Goal: Task Accomplishment & Management: Use online tool/utility

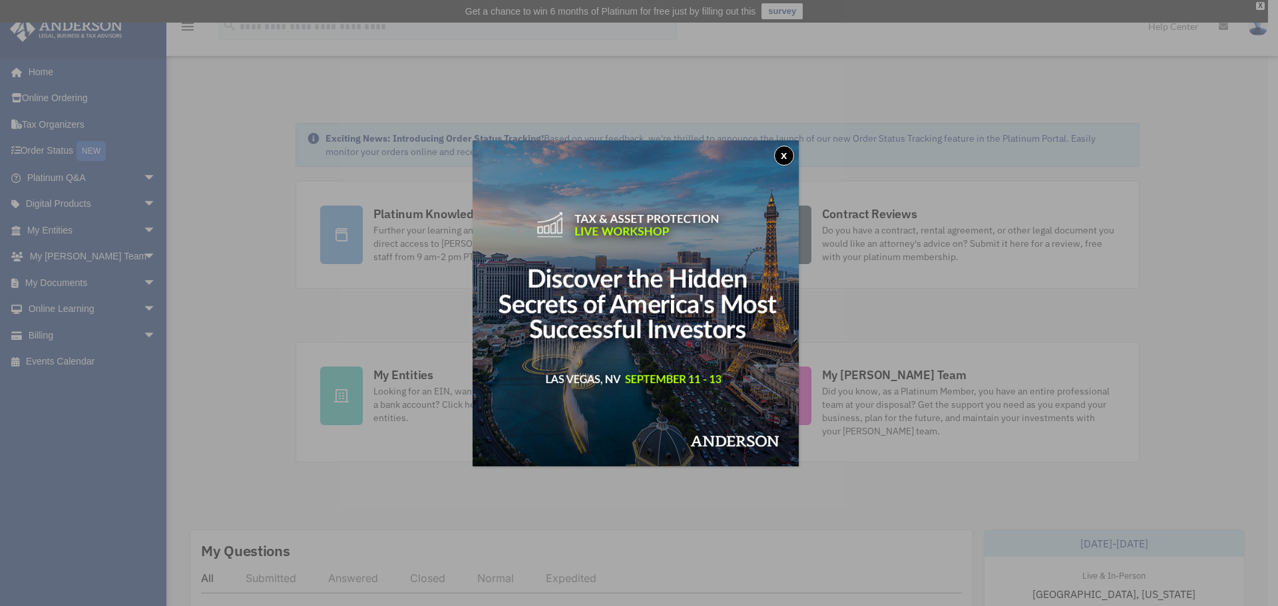
click at [793, 150] on button "x" at bounding box center [784, 156] width 20 height 20
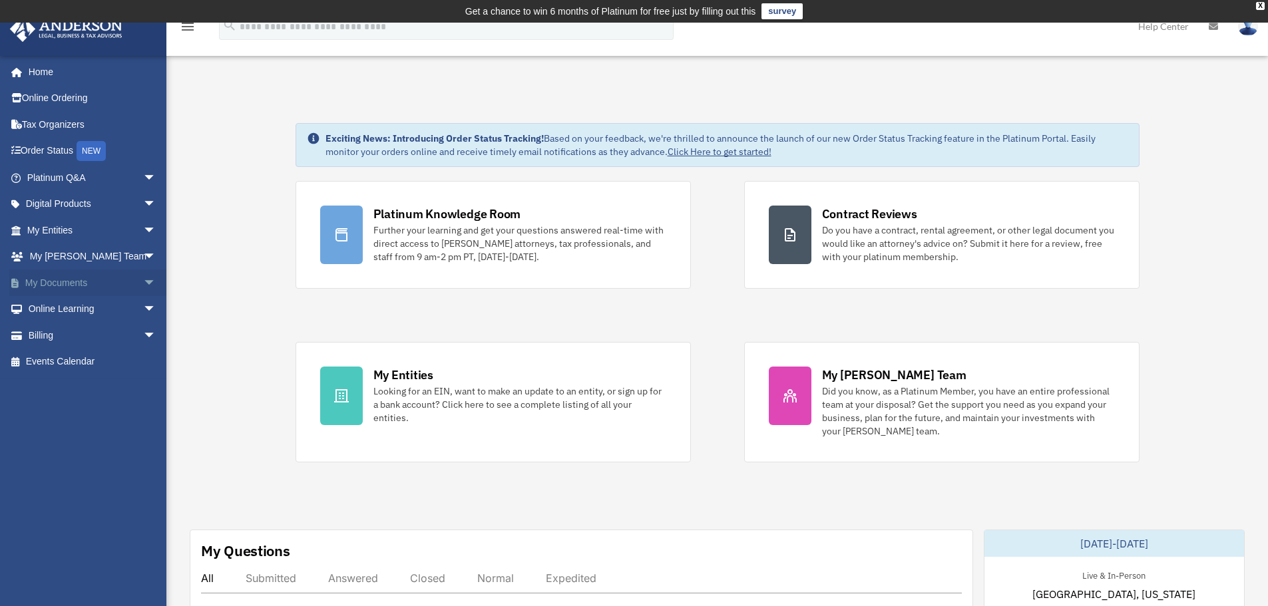
click at [78, 280] on link "My Documents arrow_drop_down" at bounding box center [92, 283] width 167 height 27
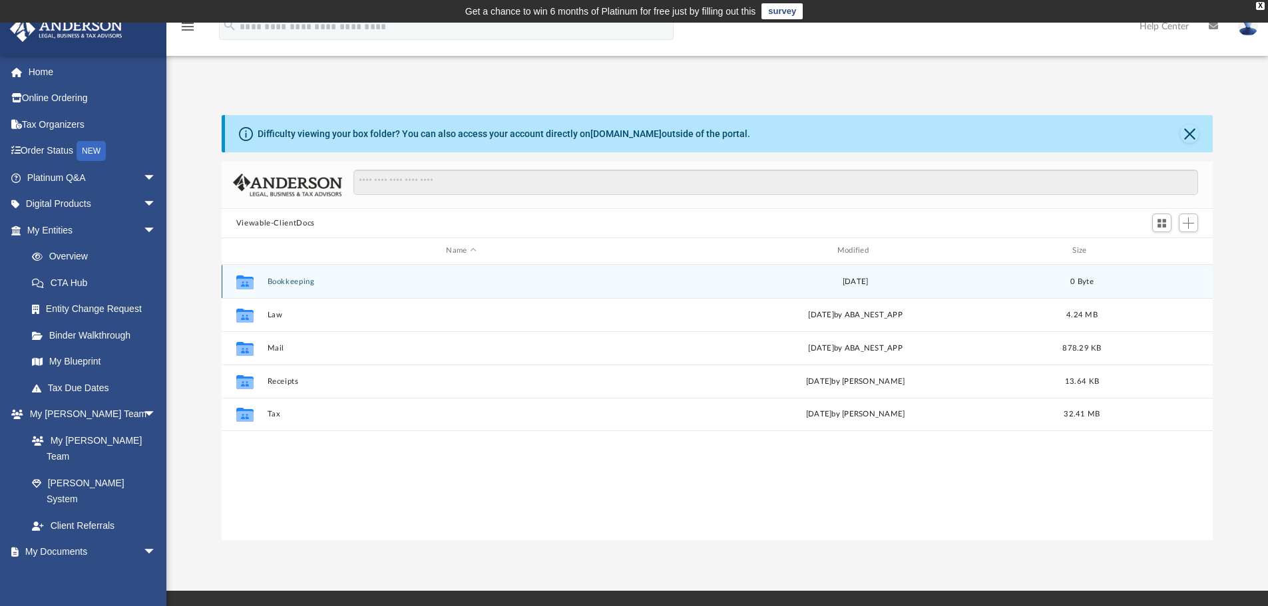
scroll to position [293, 981]
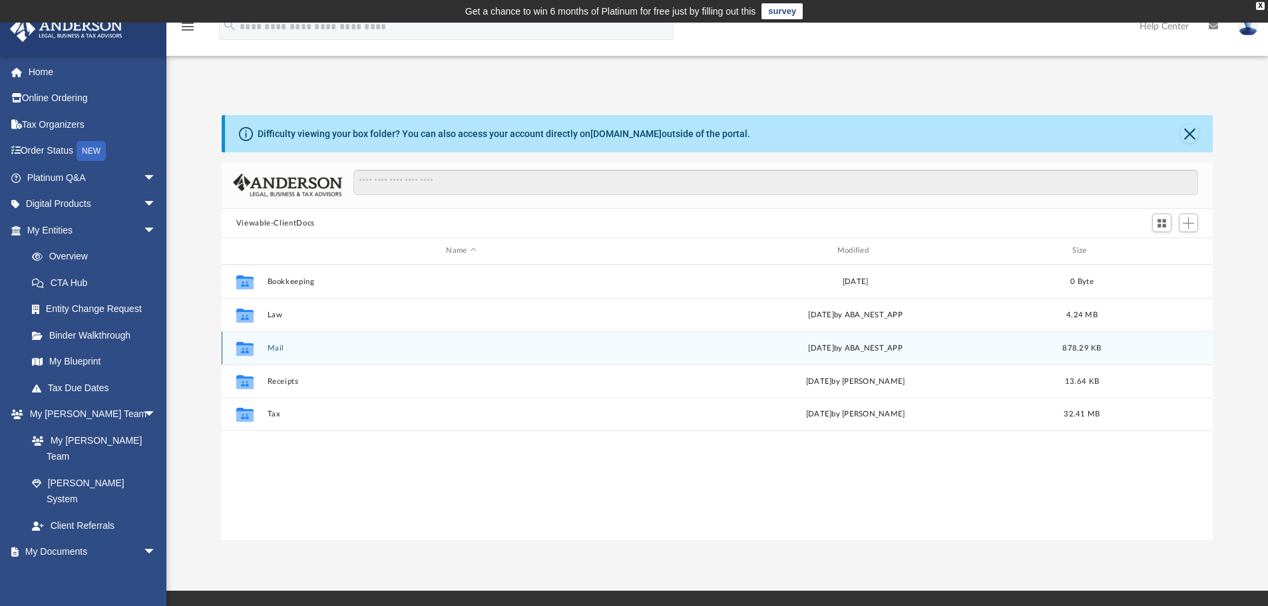
click at [282, 349] on button "Mail" at bounding box center [461, 348] width 388 height 9
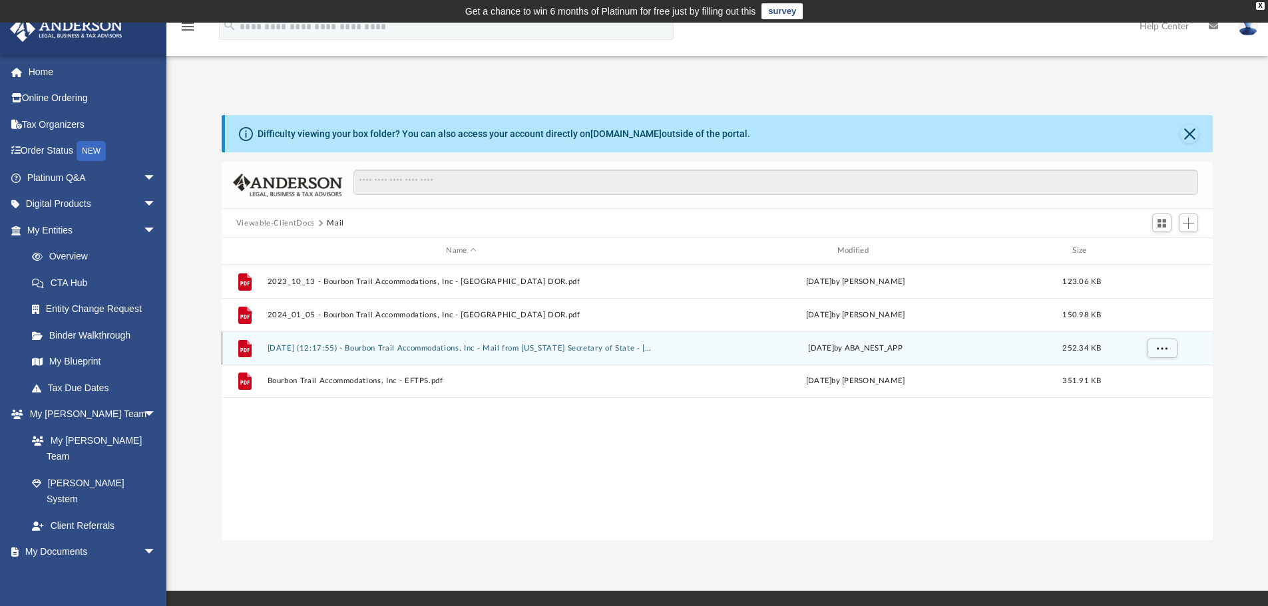
click at [316, 347] on button "[DATE] (12:17:55) - Bourbon Trail Accommodations, Inc - Mail from [US_STATE] Se…" at bounding box center [461, 348] width 388 height 9
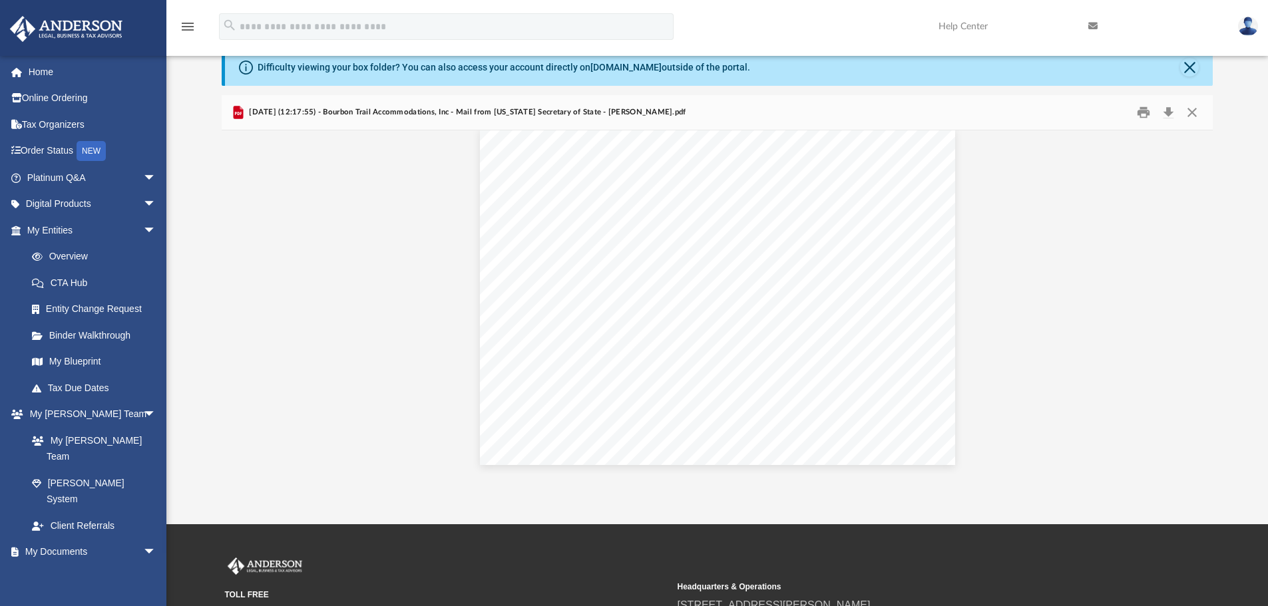
scroll to position [0, 0]
click at [1142, 111] on button "Print" at bounding box center [1143, 113] width 27 height 21
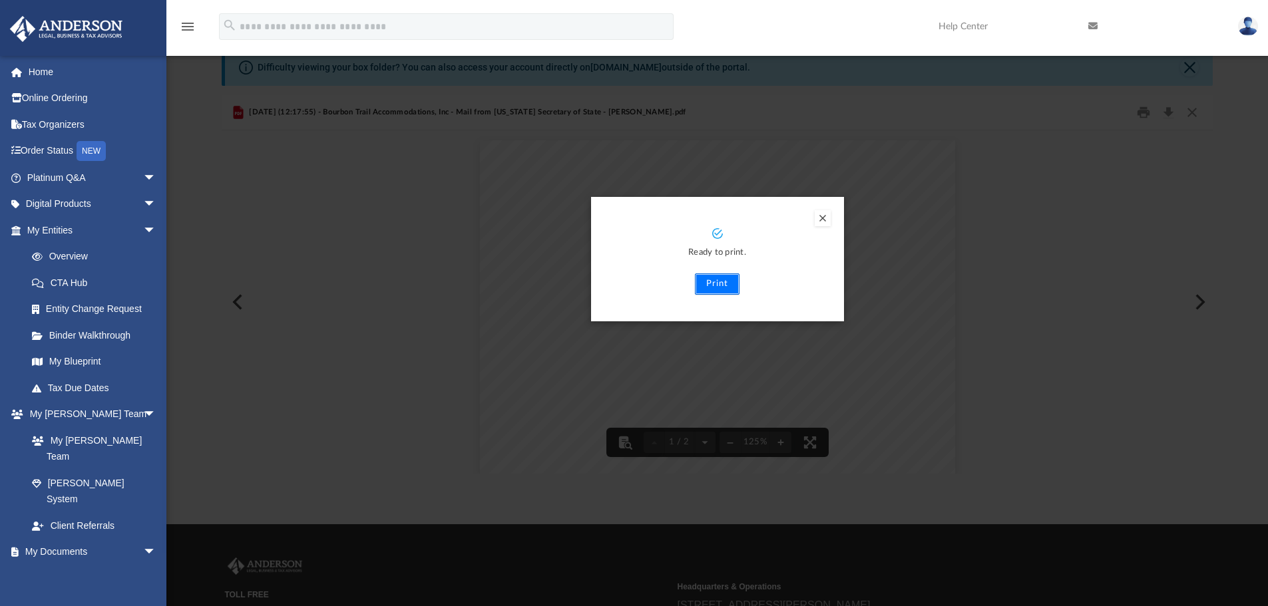
click at [728, 286] on button "Print" at bounding box center [717, 284] width 45 height 21
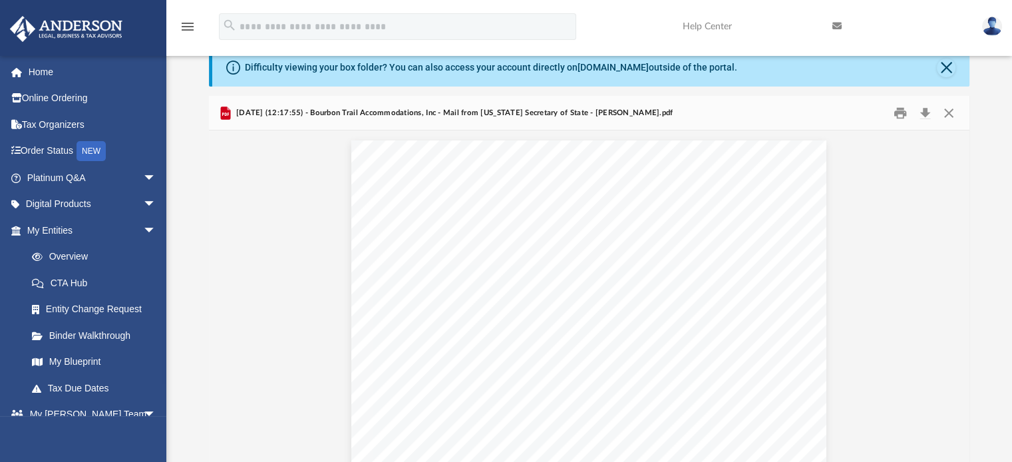
scroll to position [292, 751]
